Goal: Task Accomplishment & Management: Manage account settings

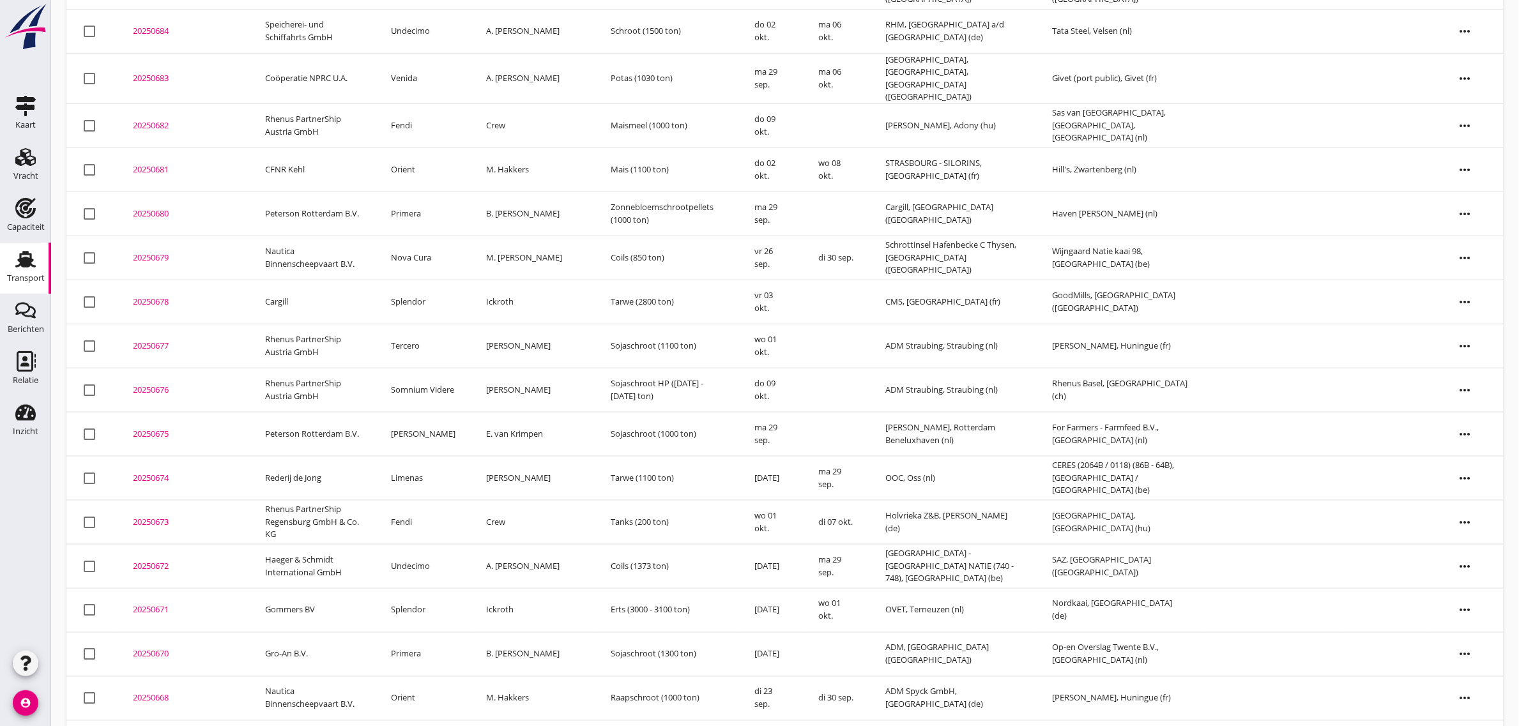
scroll to position [693, 0]
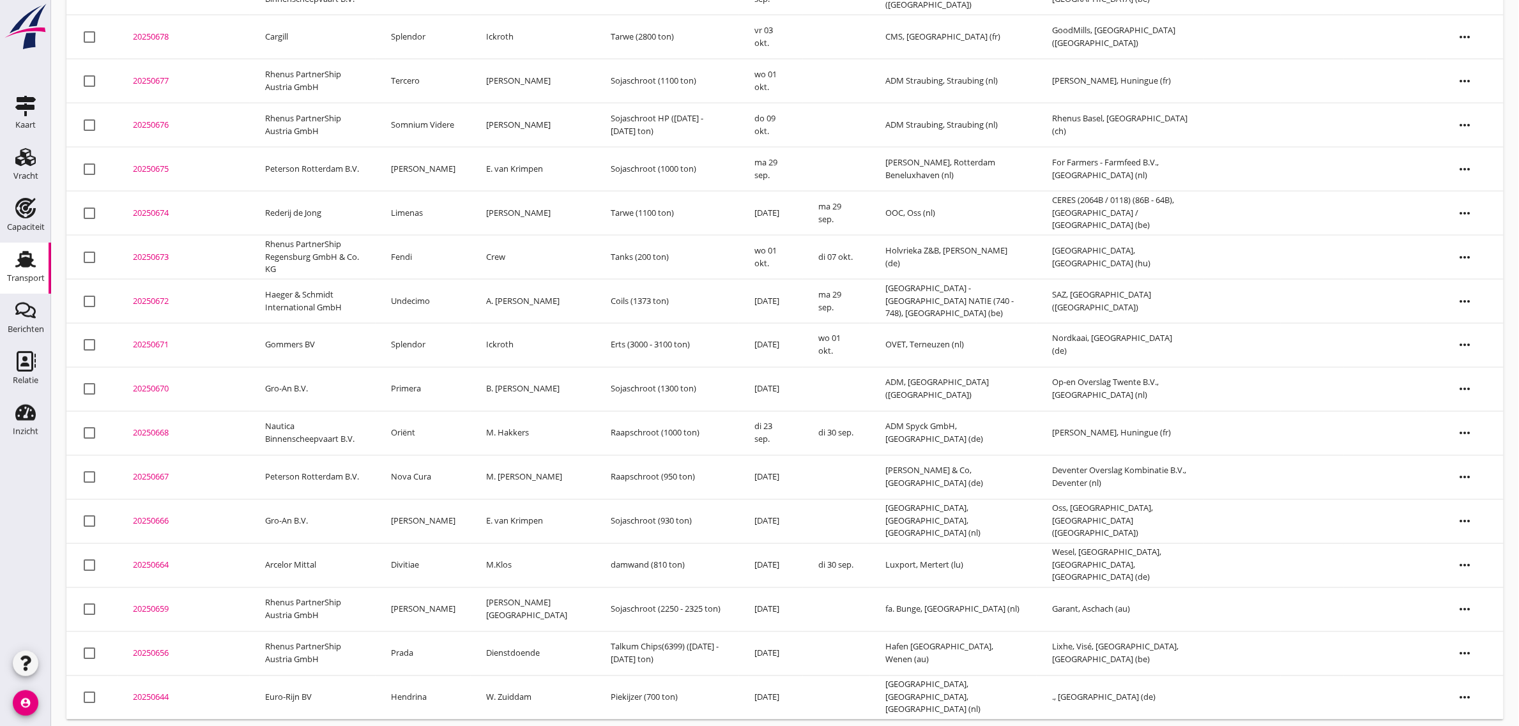
click at [418, 506] on td "[PERSON_NAME]" at bounding box center [422, 521] width 95 height 44
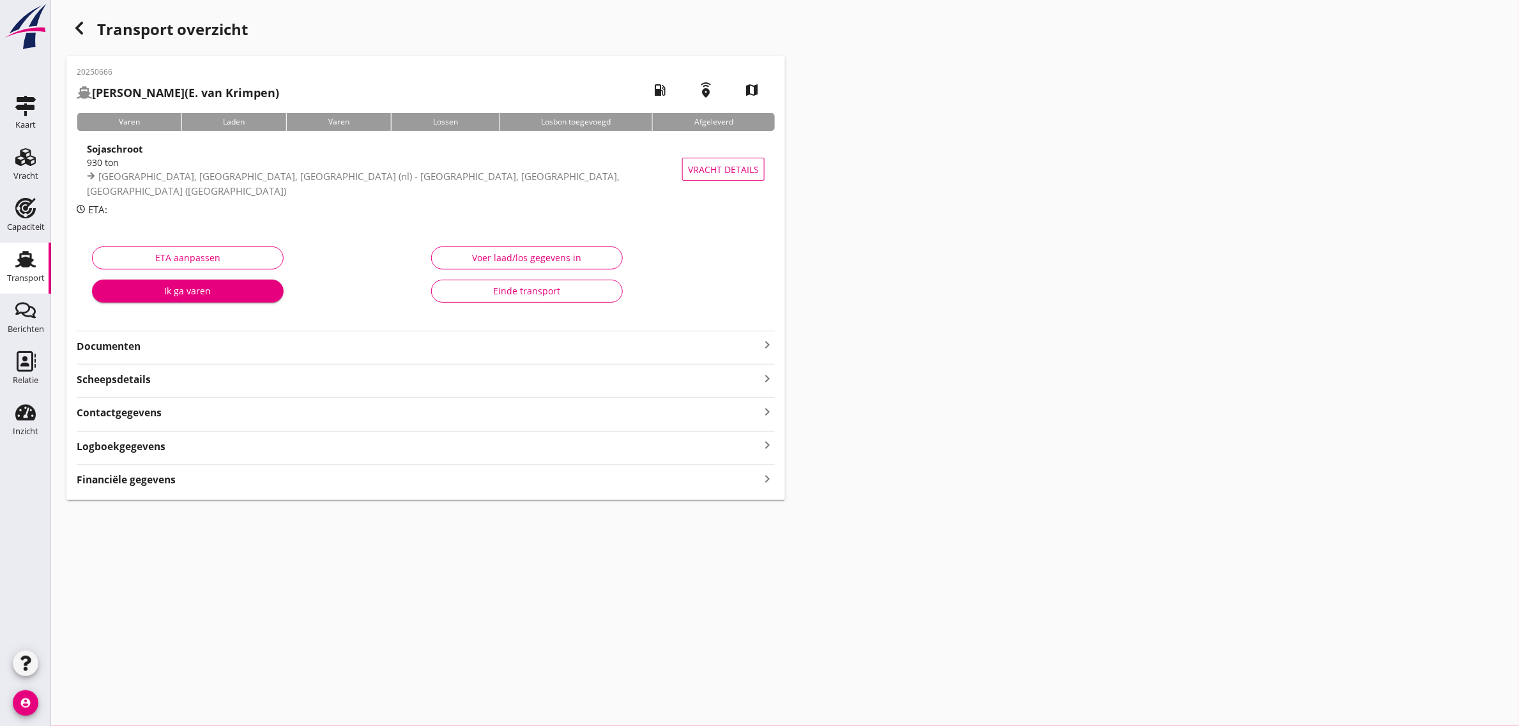
click at [492, 289] on div "Einde transport" at bounding box center [527, 290] width 170 height 13
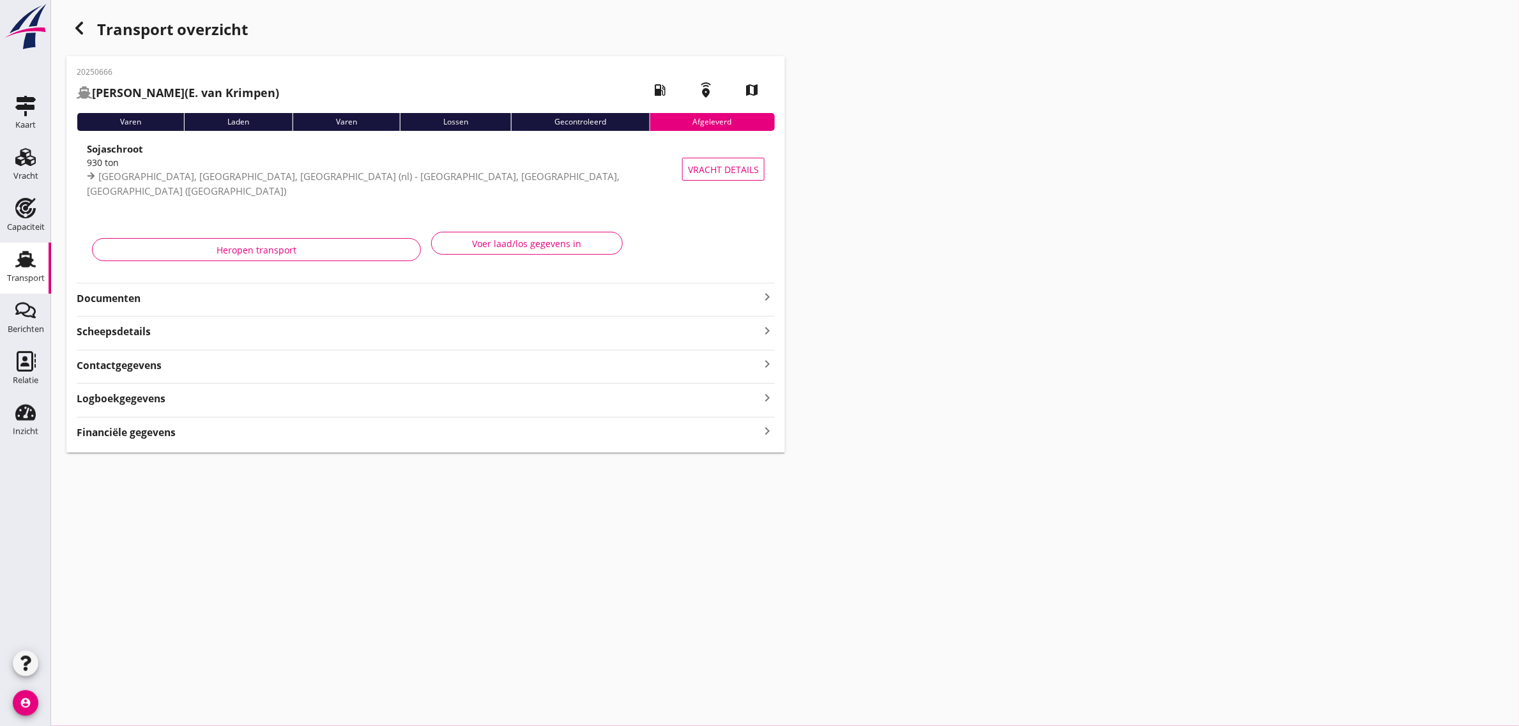
click at [80, 39] on div "button" at bounding box center [79, 28] width 26 height 26
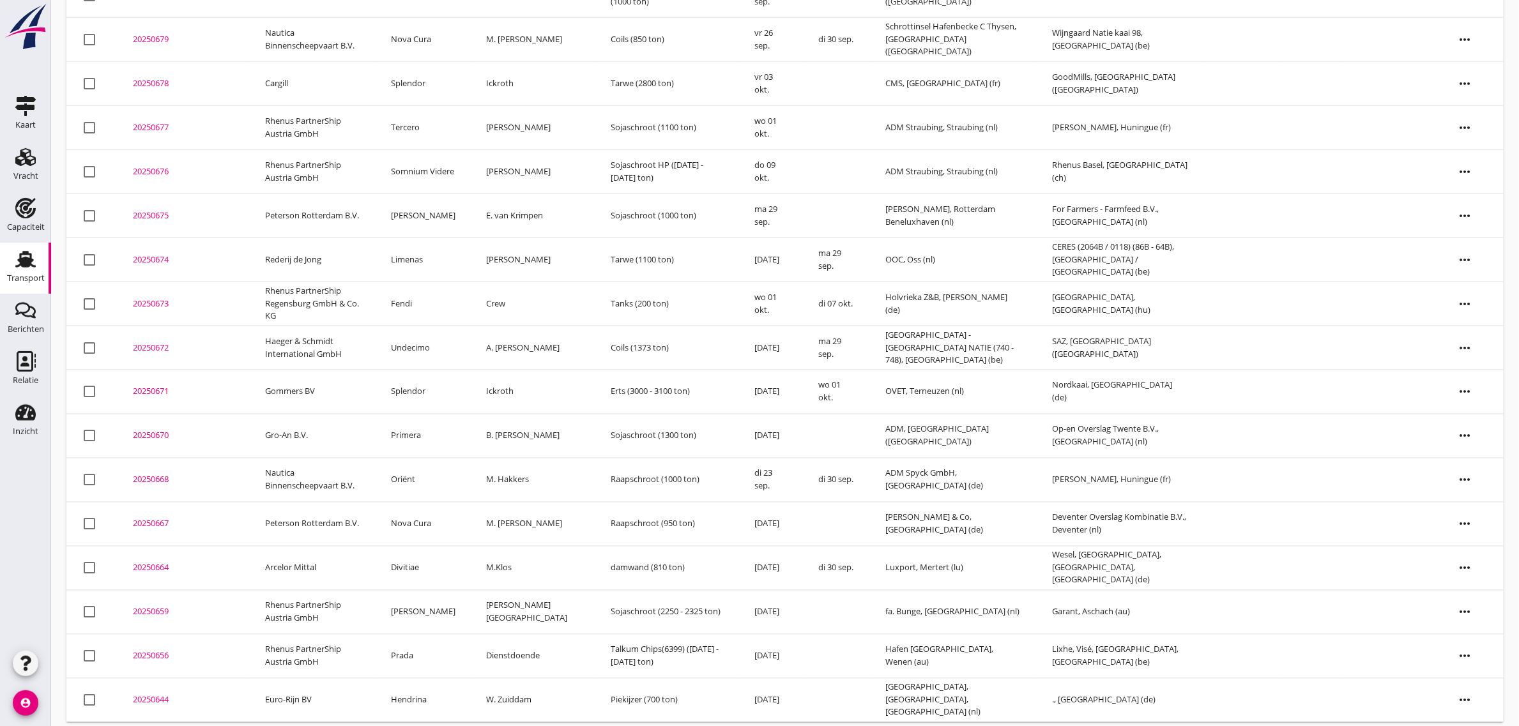
scroll to position [649, 0]
click at [420, 515] on td "Nova Cura" at bounding box center [422, 522] width 95 height 44
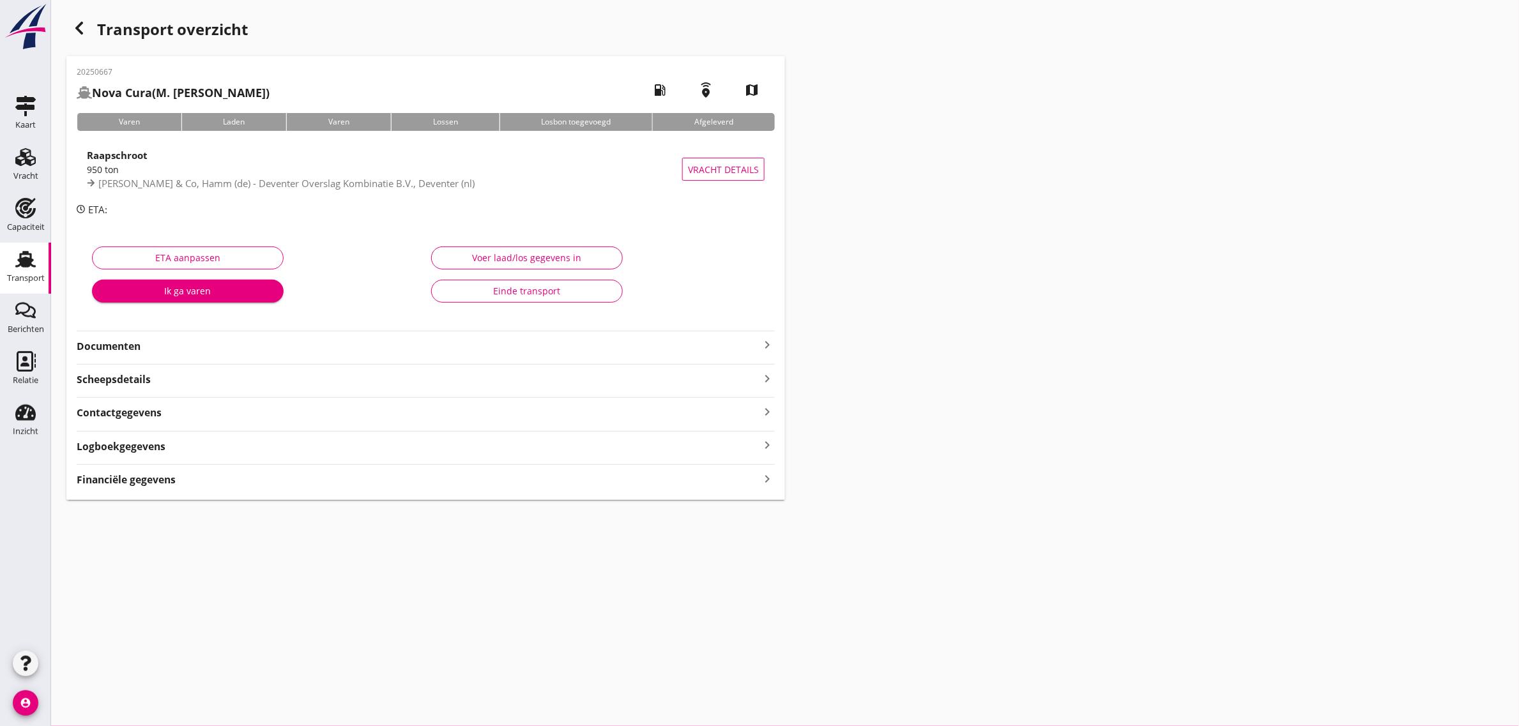
click at [471, 294] on div "Einde transport" at bounding box center [527, 290] width 170 height 13
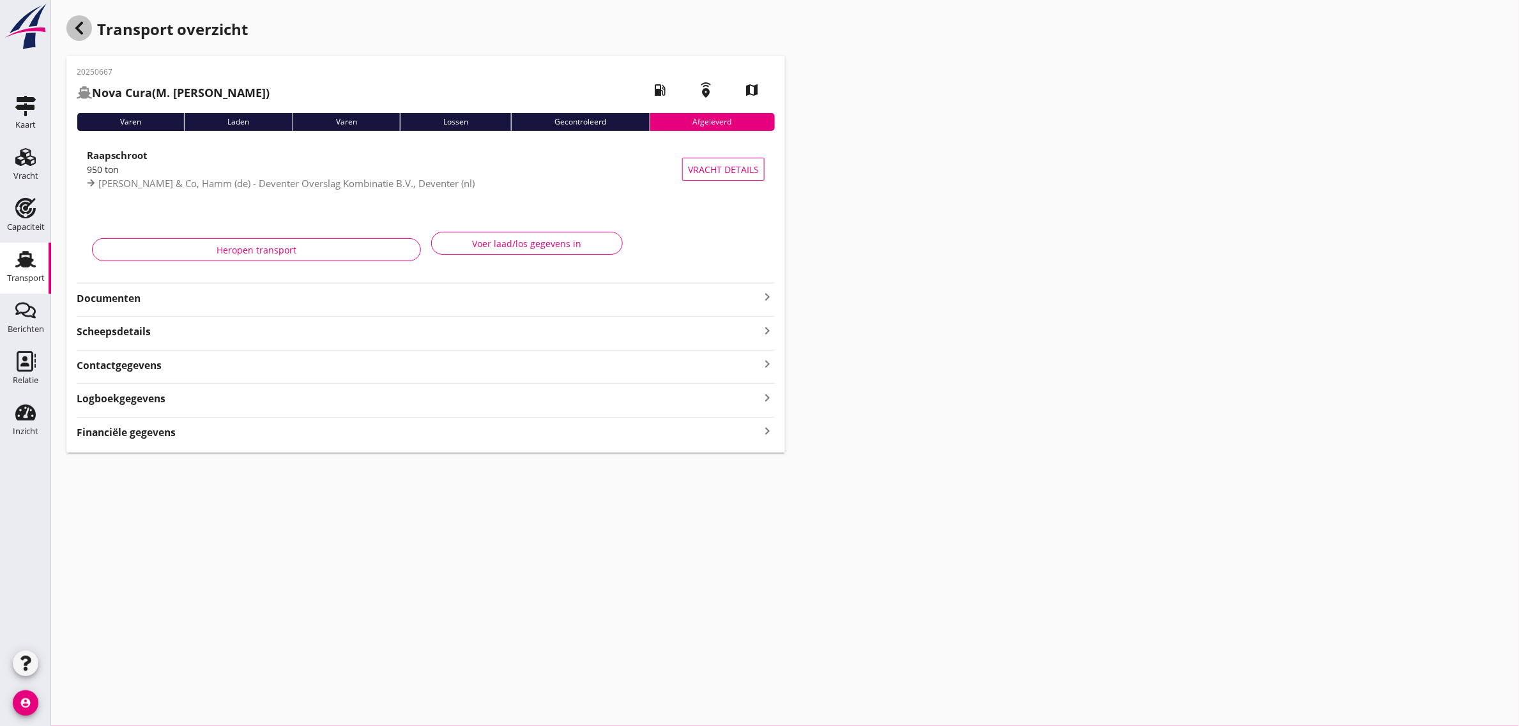
click at [82, 29] on icon "button" at bounding box center [79, 27] width 15 height 15
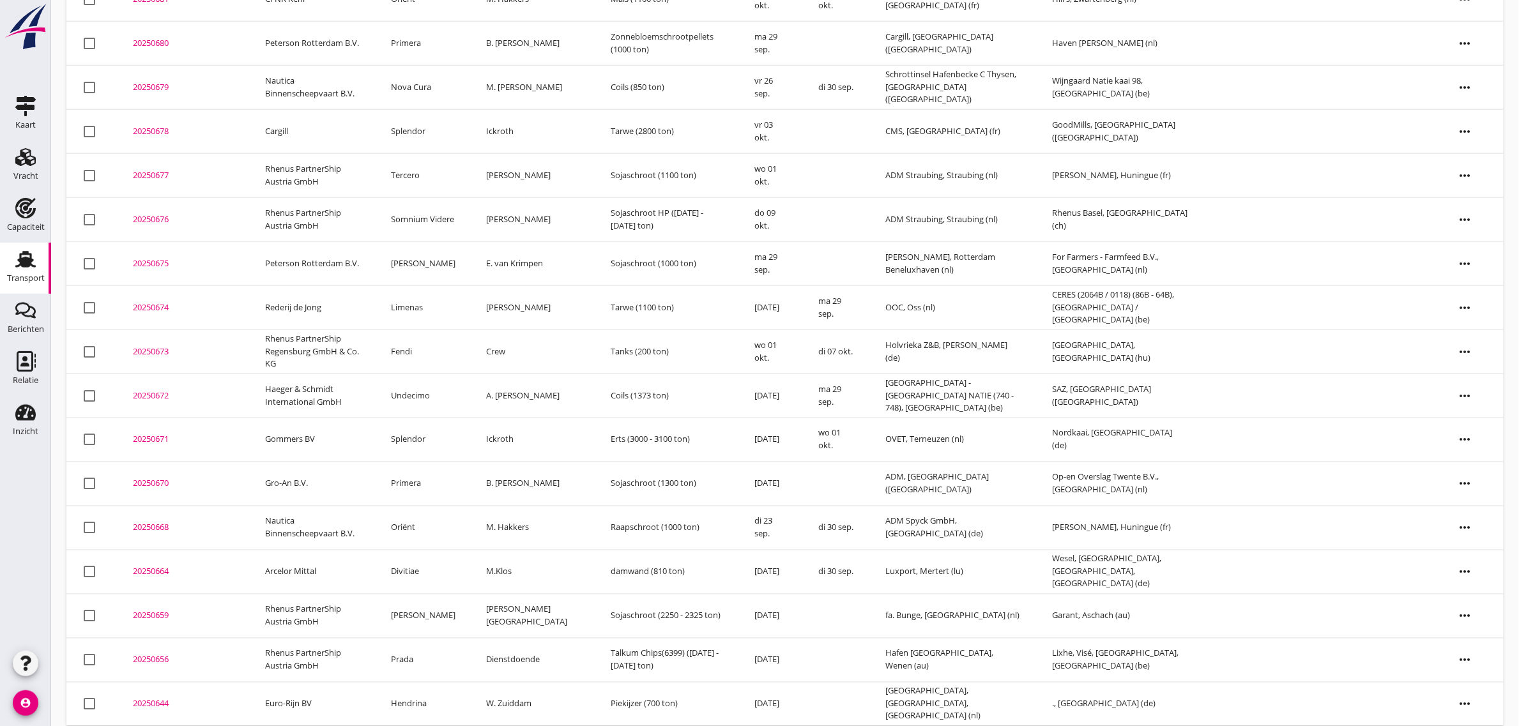
scroll to position [605, 0]
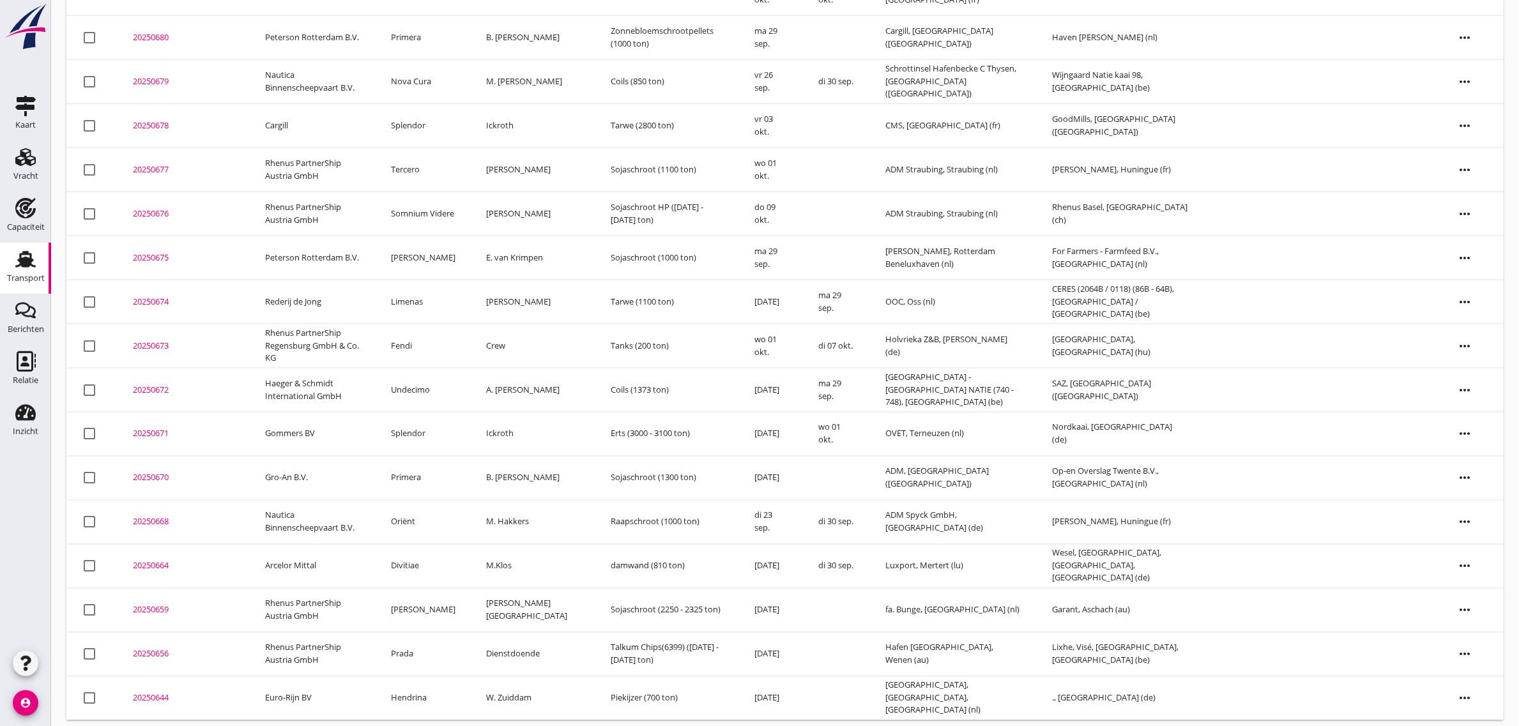
click at [422, 508] on td "Oriënt" at bounding box center [422, 522] width 95 height 44
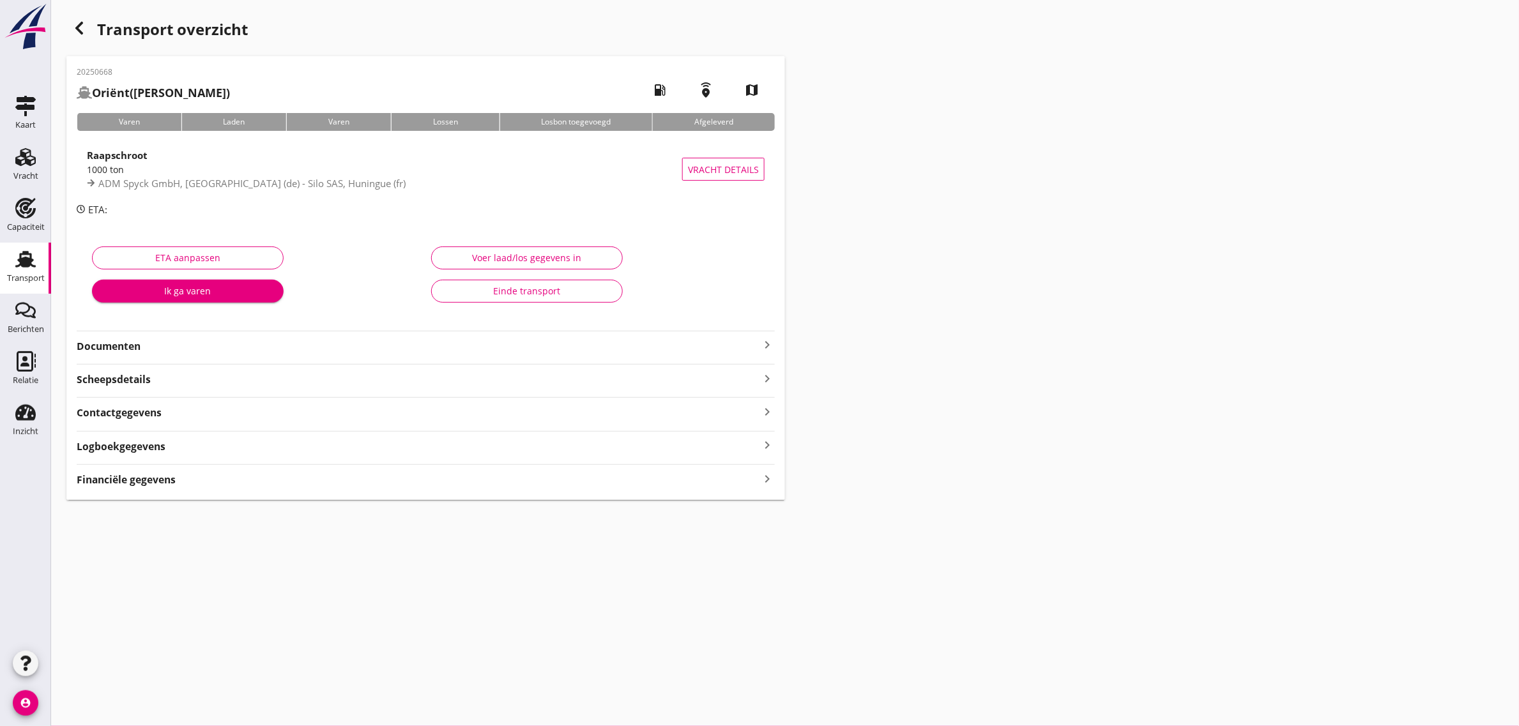
click at [563, 289] on div "Einde transport" at bounding box center [527, 290] width 170 height 13
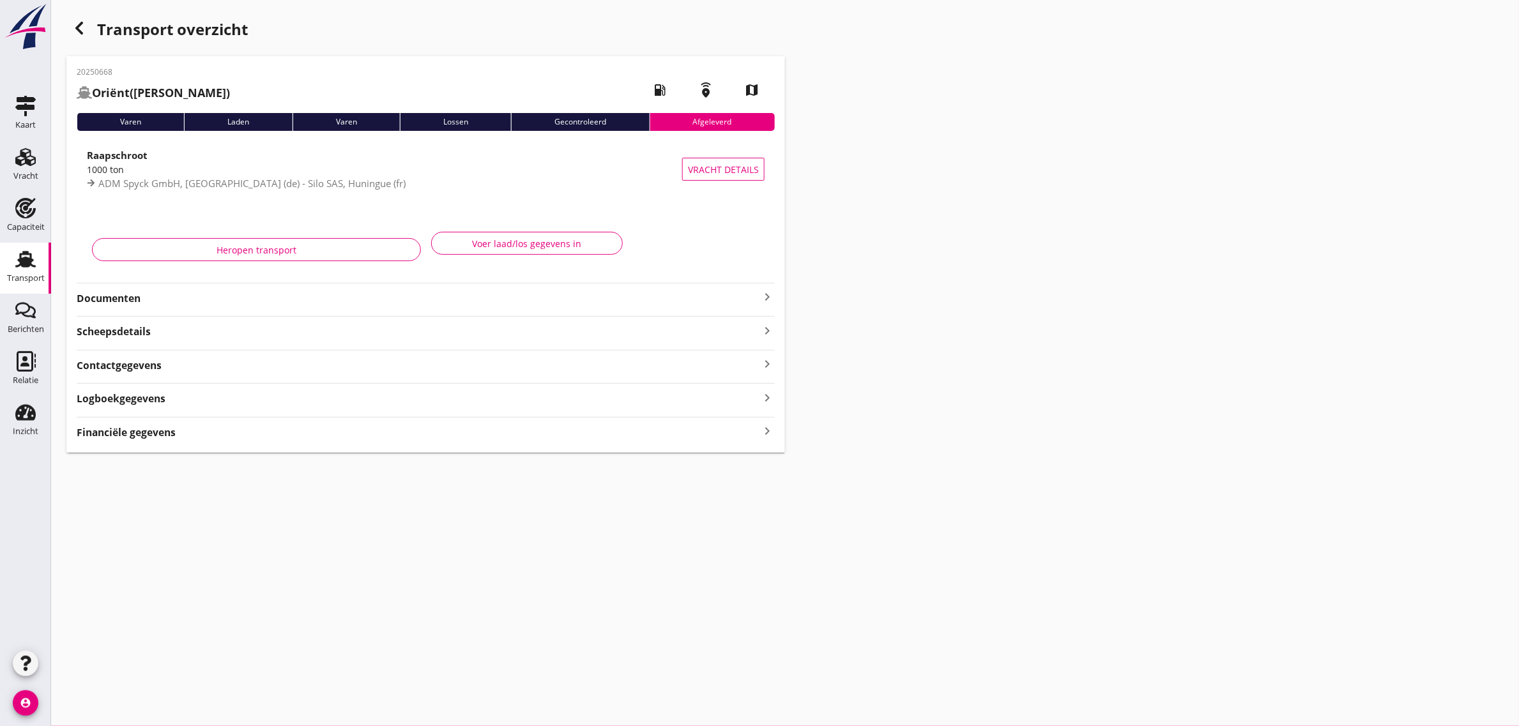
click at [78, 29] on use "button" at bounding box center [79, 28] width 8 height 13
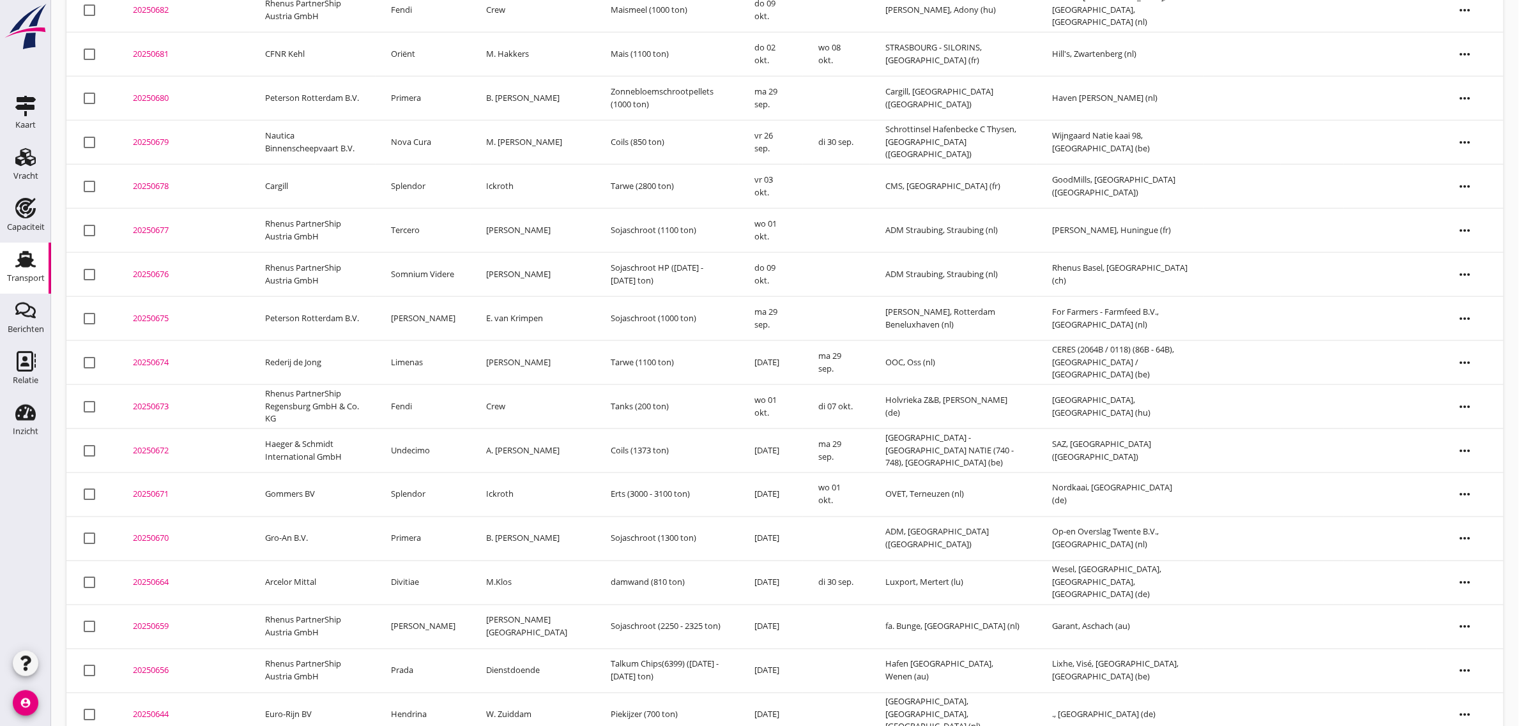
scroll to position [560, 0]
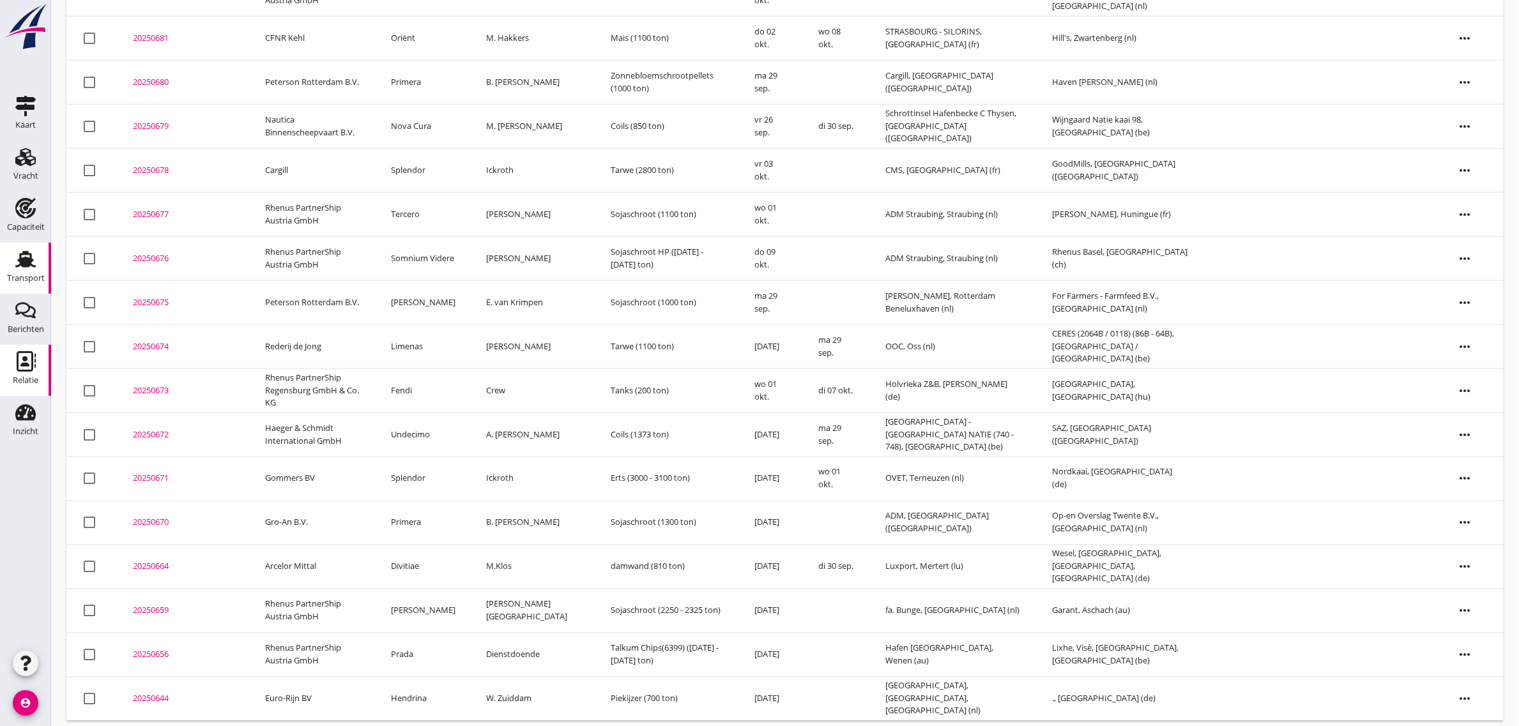
click at [33, 372] on div "Relatie" at bounding box center [26, 381] width 26 height 18
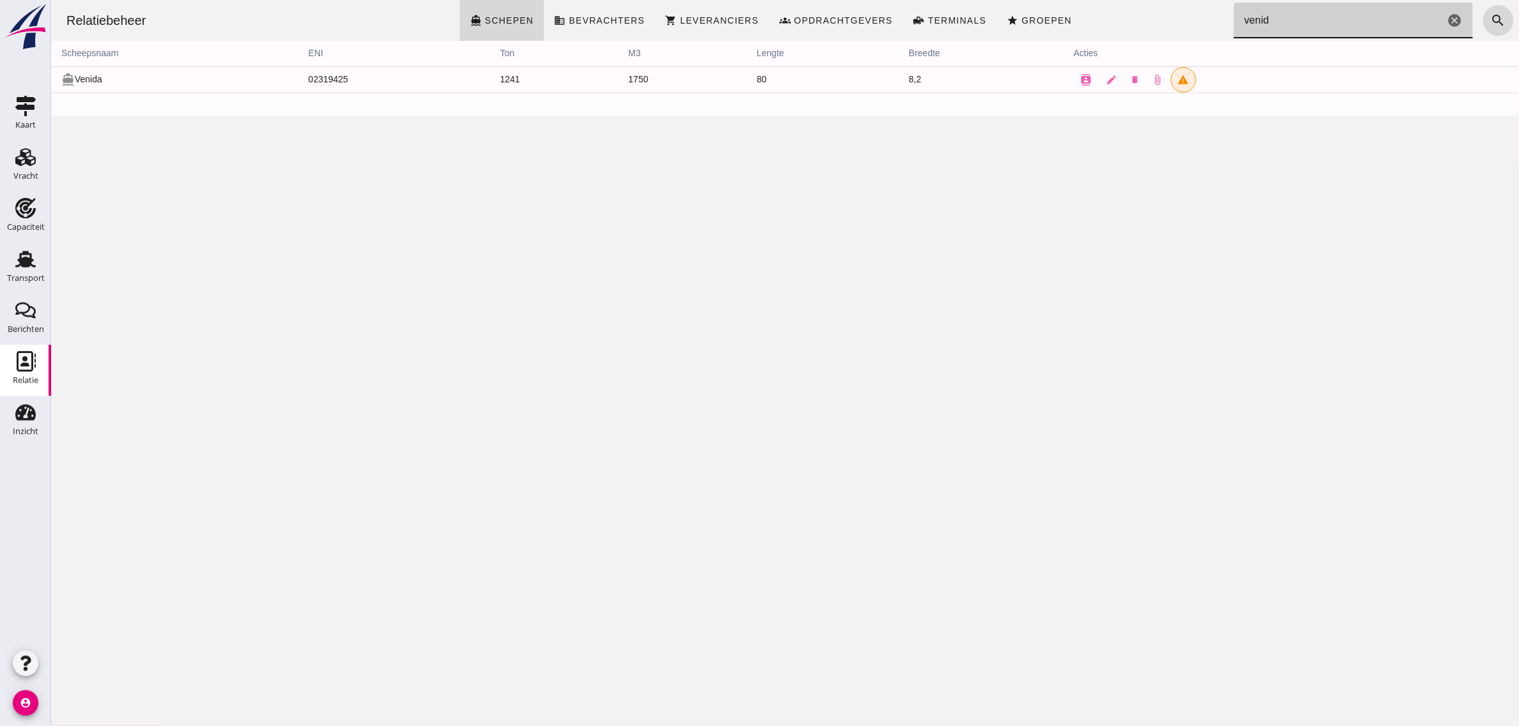
click at [1287, 14] on input "venid" at bounding box center [1338, 21] width 211 height 36
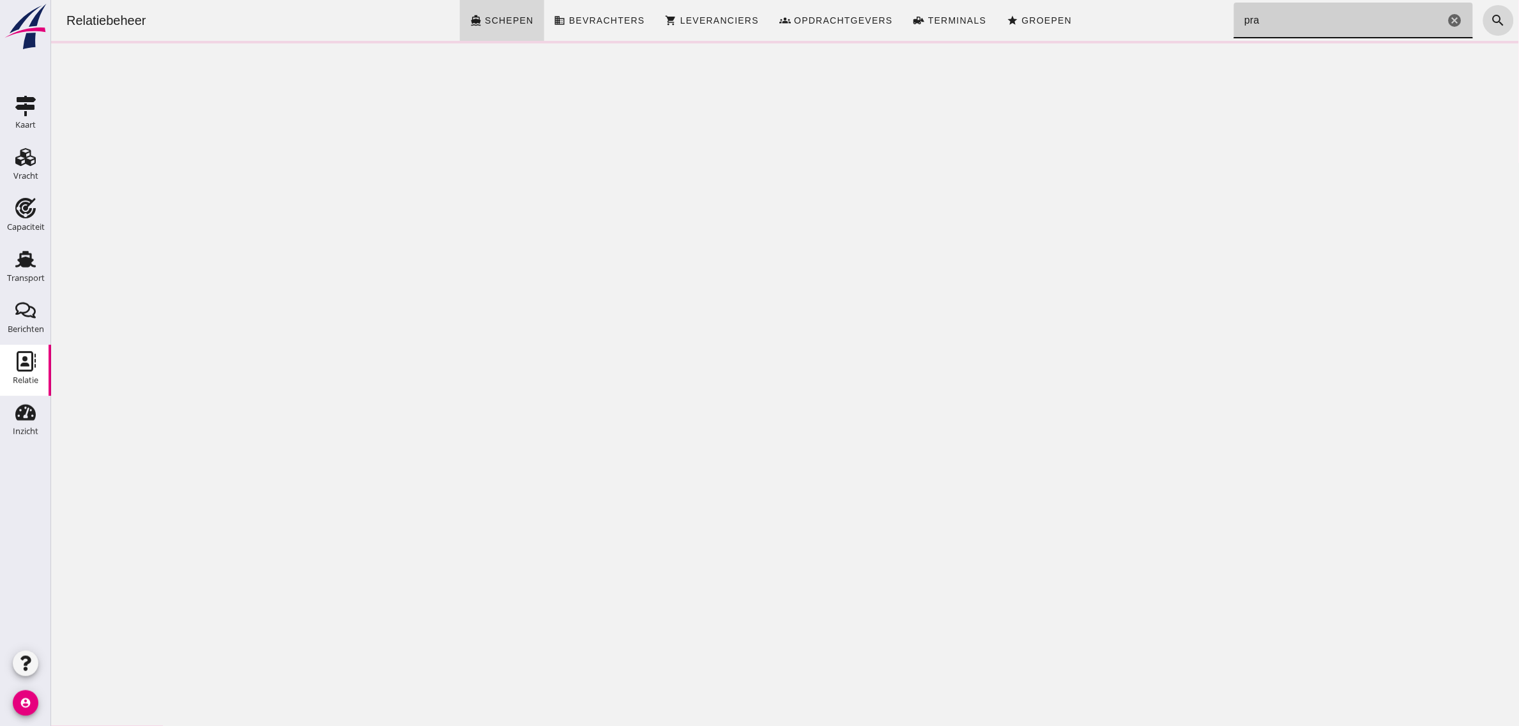
type input "pra"
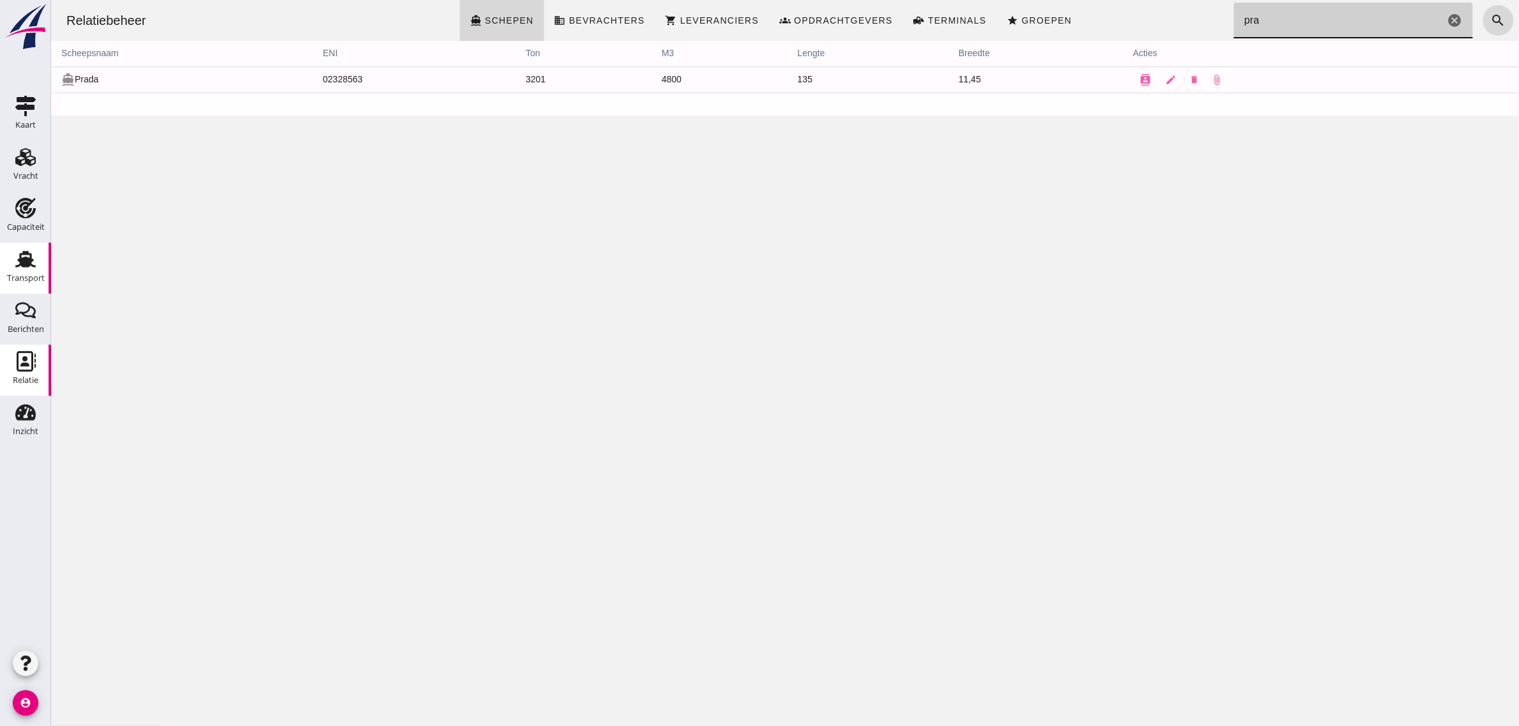
click at [13, 268] on div "Transport" at bounding box center [25, 259] width 31 height 20
